Goal: Information Seeking & Learning: Find contact information

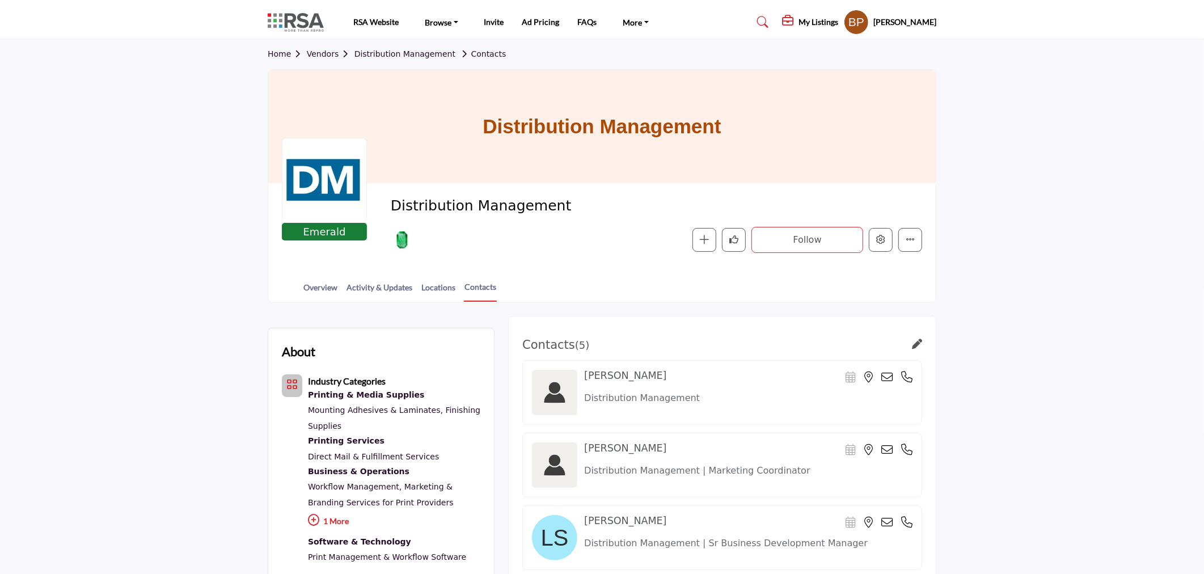
click at [331, 50] on link "Vendors" at bounding box center [331, 53] width 48 height 9
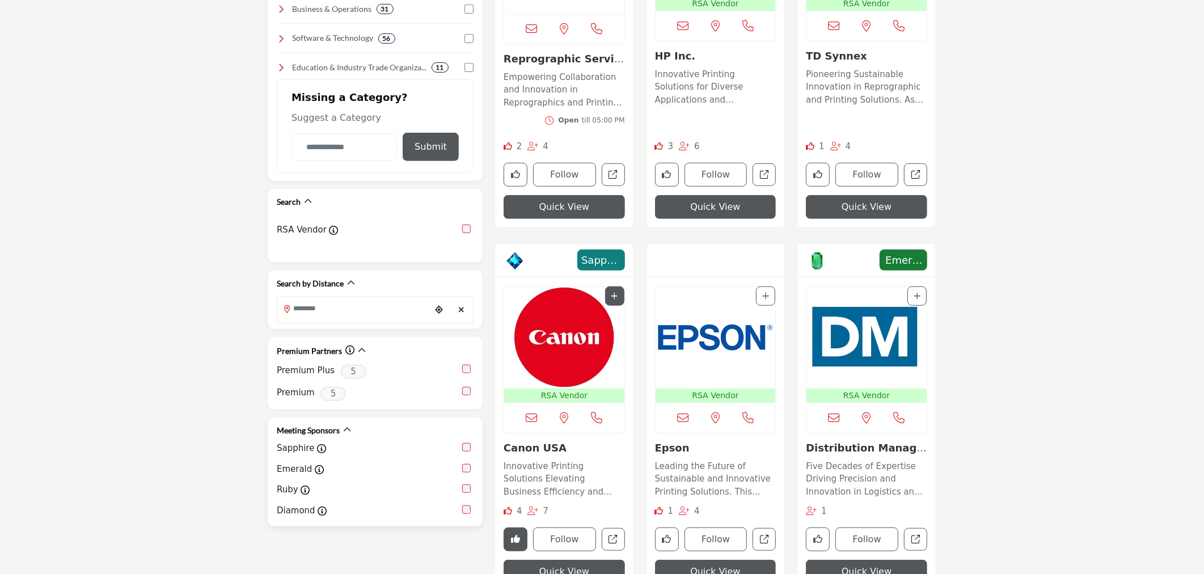
scroll to position [504, 0]
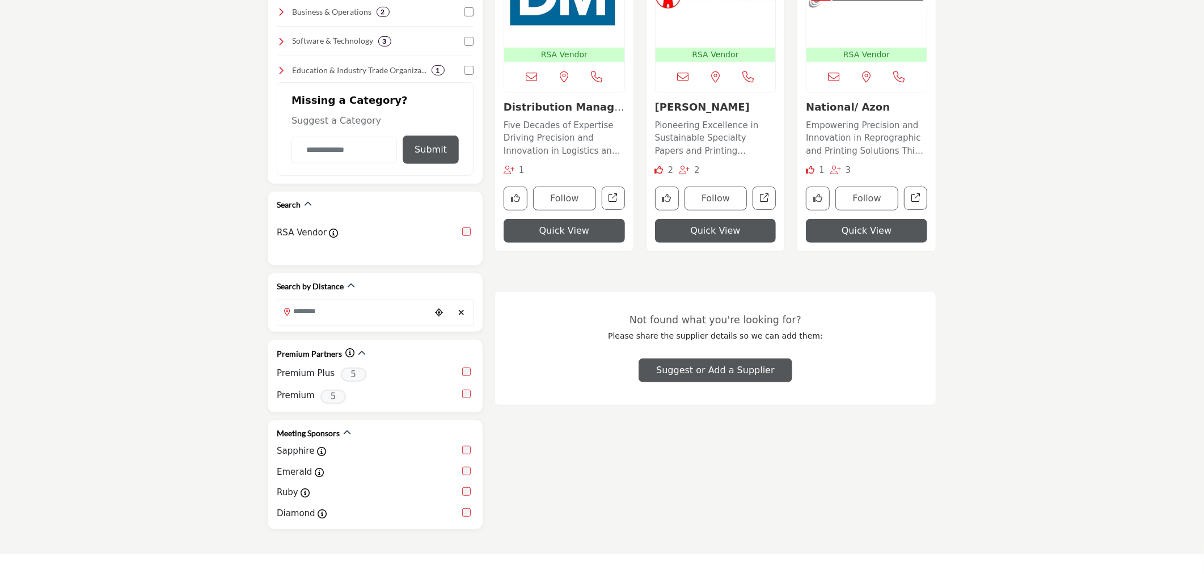
scroll to position [315, 0]
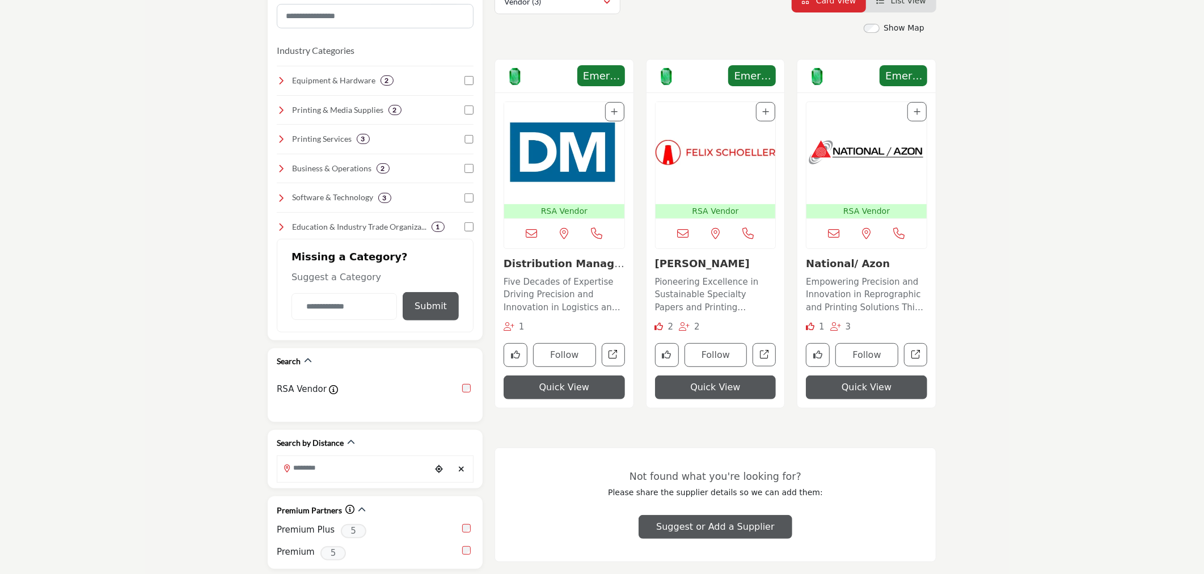
click at [554, 83] on div "Meeting Sponsor - Emerald" at bounding box center [564, 76] width 138 height 33
click at [548, 76] on div "Meeting Sponsor - Emerald" at bounding box center [564, 76] width 138 height 33
click at [571, 180] on img "Open Listing in new tab" at bounding box center [564, 153] width 120 height 102
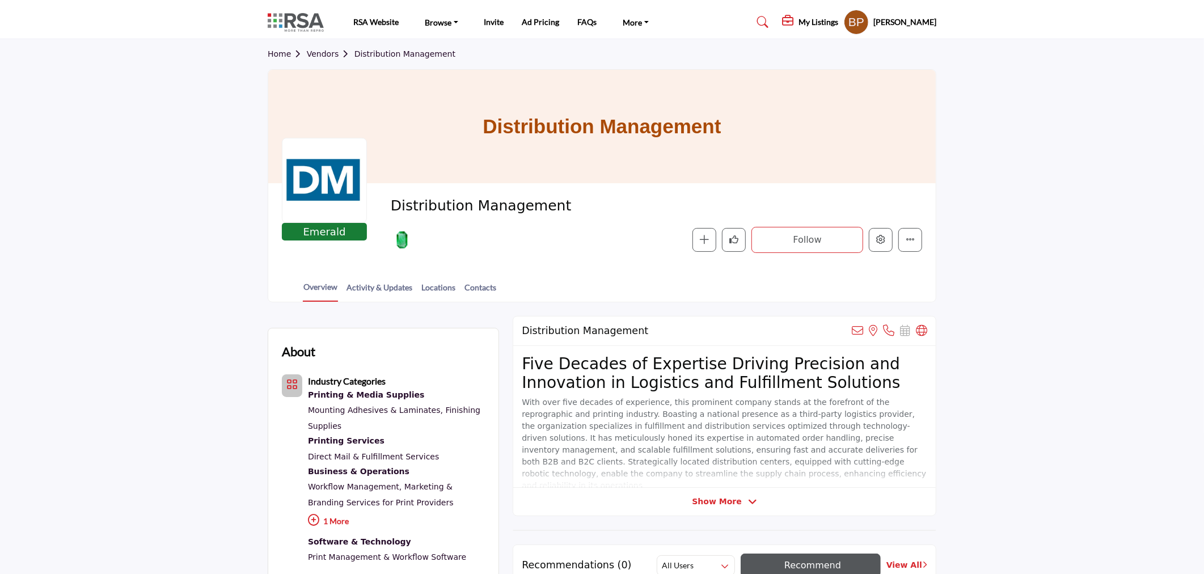
click at [318, 53] on link "Vendors" at bounding box center [331, 53] width 48 height 9
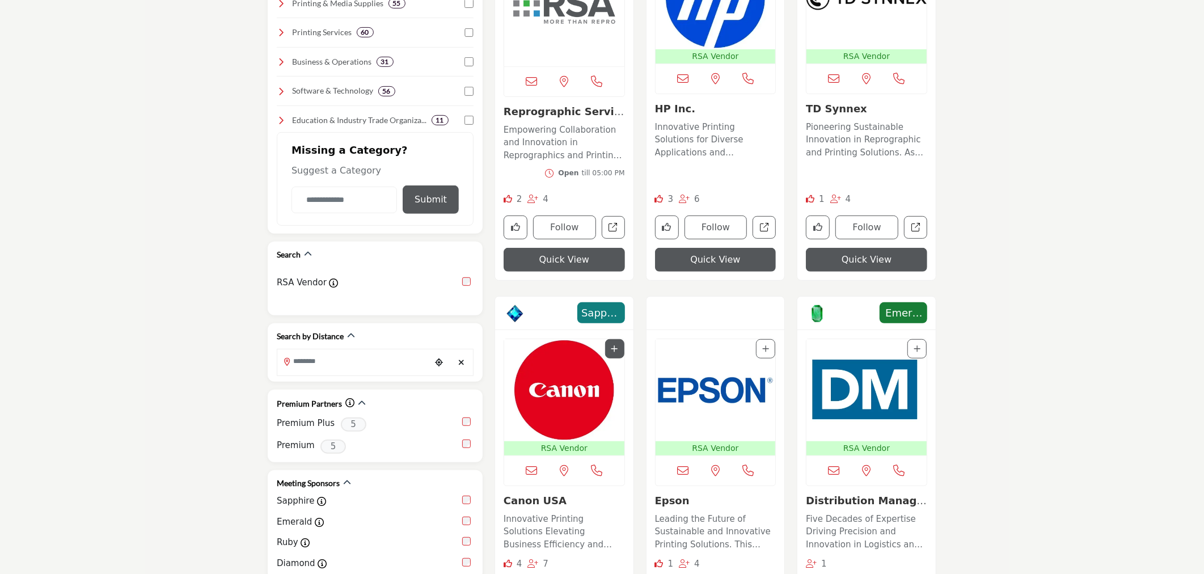
scroll to position [466, 0]
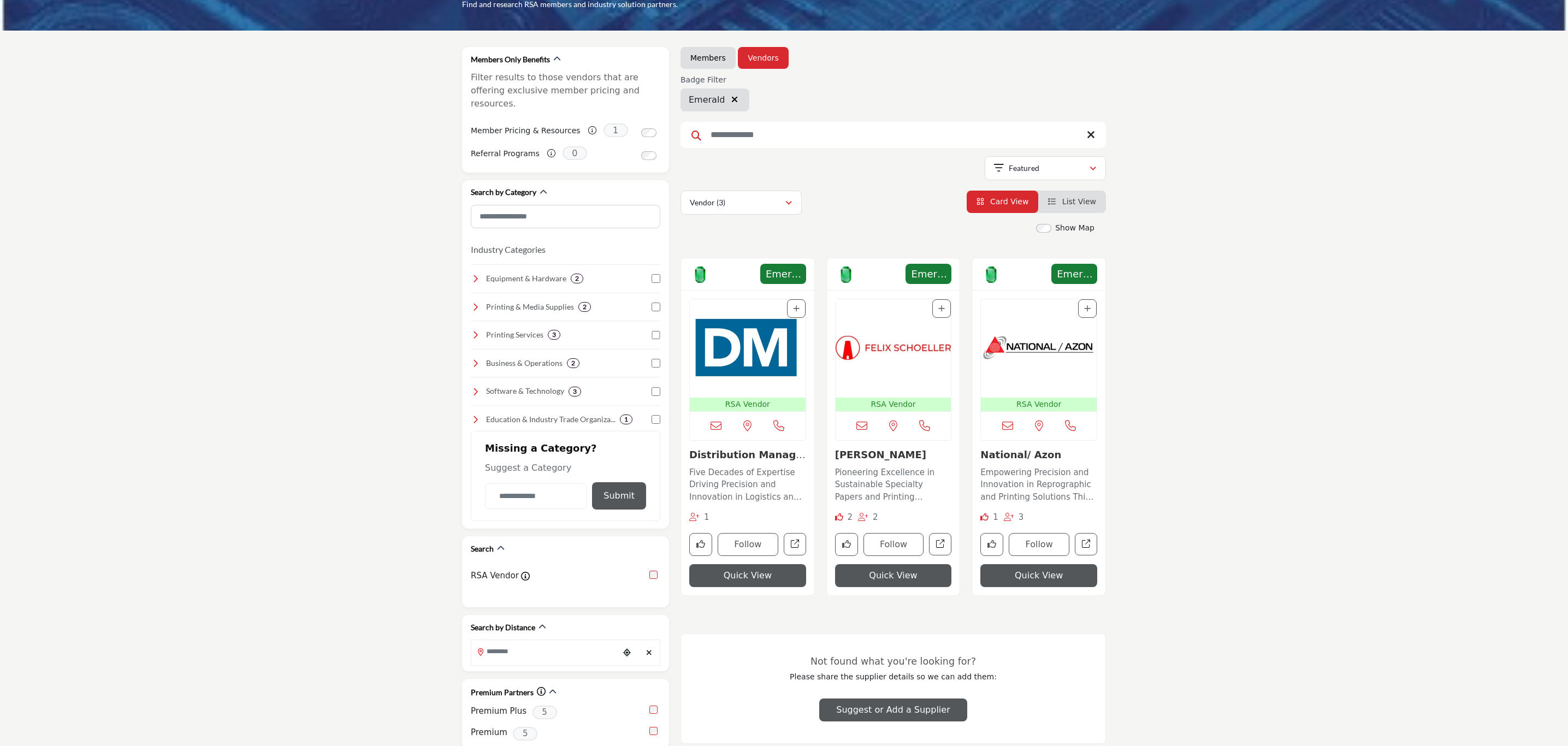
scroll to position [131, 0]
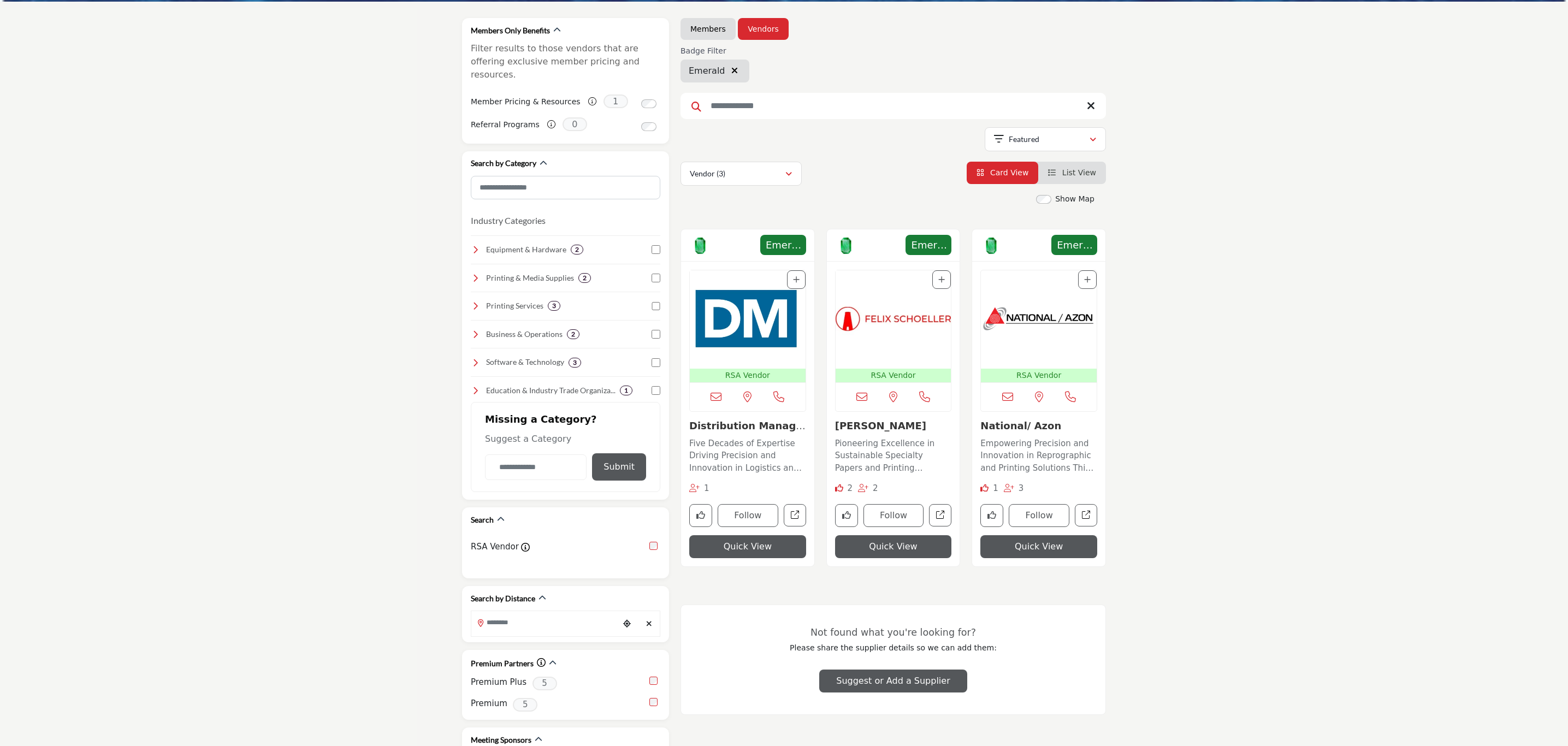
click at [1160, 128] on section "Members Only Benefits Filter results to those vendors that are offering exclusi…" at bounding box center [784, 429] width 1568 height 855
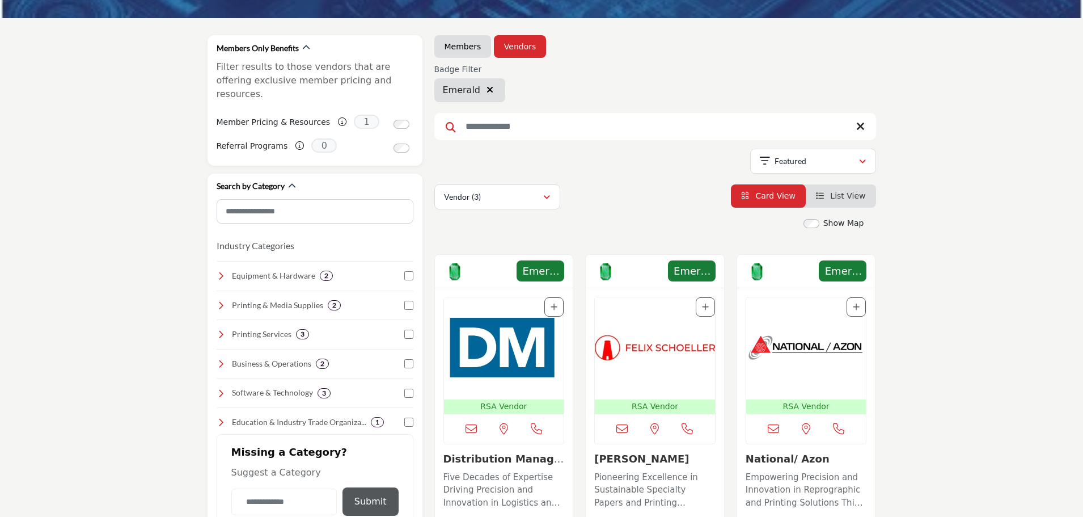
scroll to position [0, 0]
